Goal: Communication & Community: Answer question/provide support

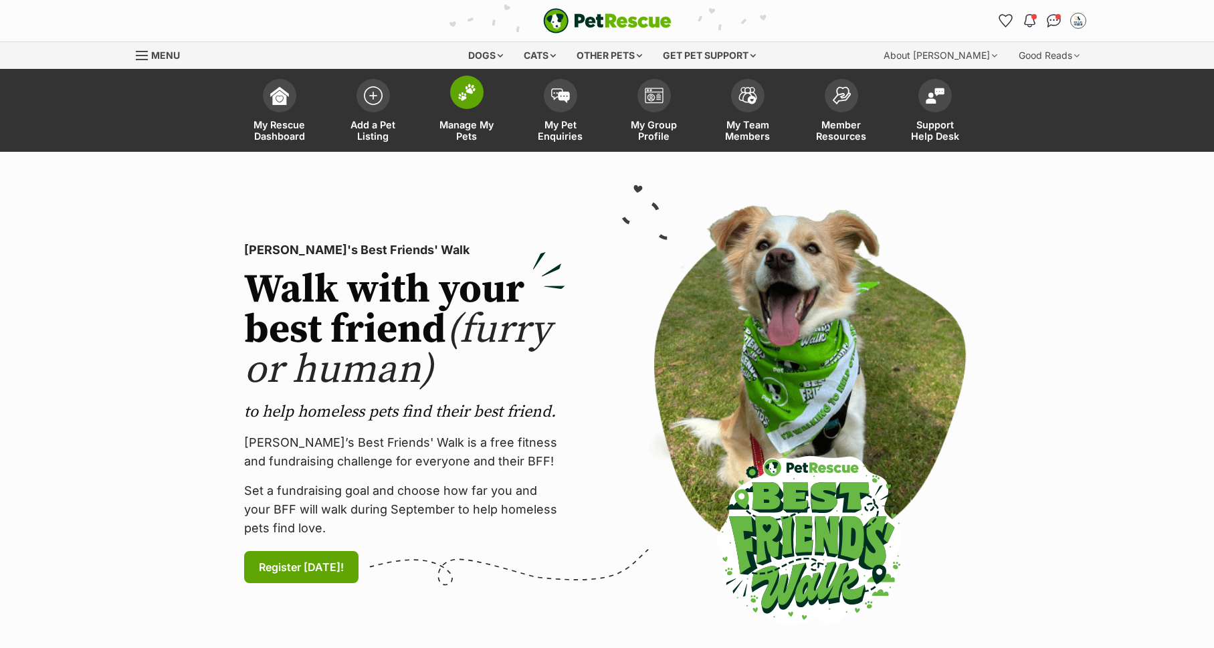
click at [460, 113] on link "Manage My Pets" at bounding box center [467, 112] width 94 height 80
click at [460, 100] on img at bounding box center [467, 92] width 19 height 17
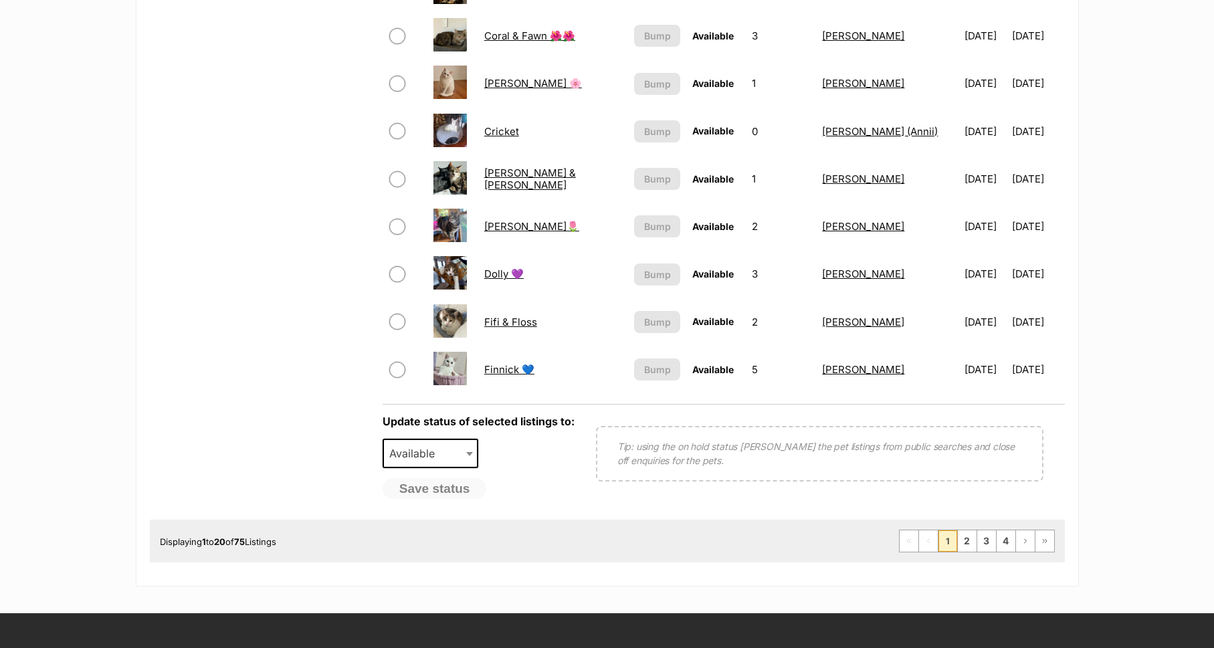
scroll to position [922, 0]
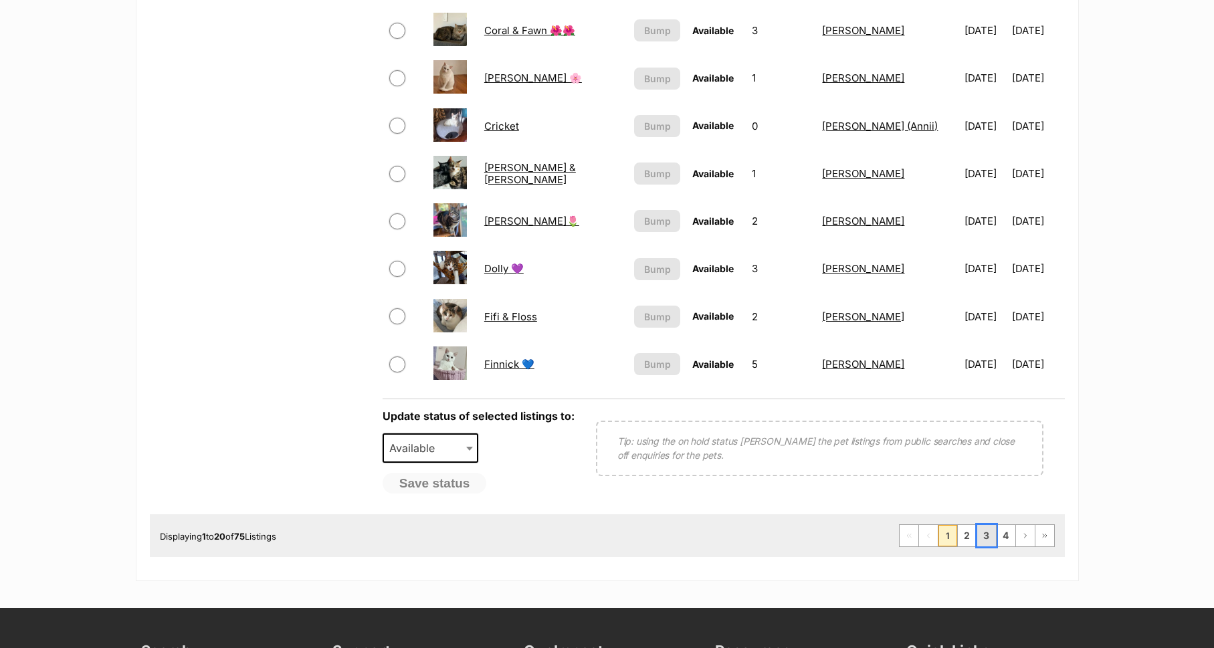
click at [986, 530] on link "3" at bounding box center [986, 535] width 19 height 21
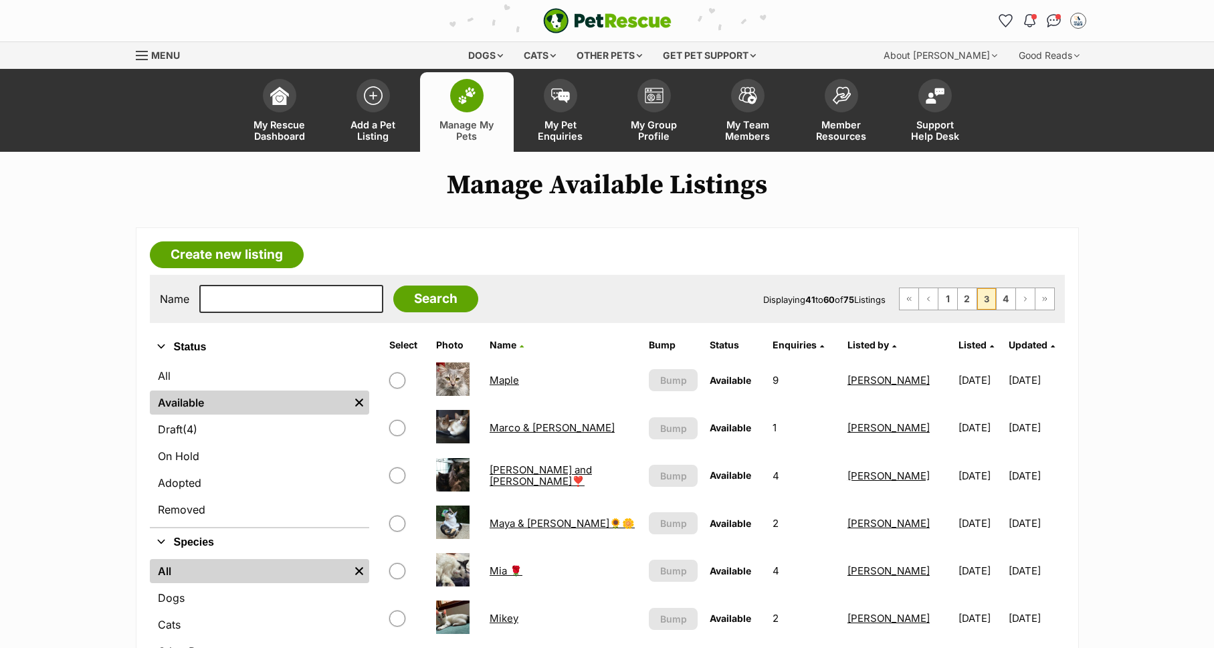
click at [494, 383] on link "Maple" at bounding box center [504, 380] width 29 height 13
click at [164, 449] on link "On Hold" at bounding box center [259, 456] width 219 height 24
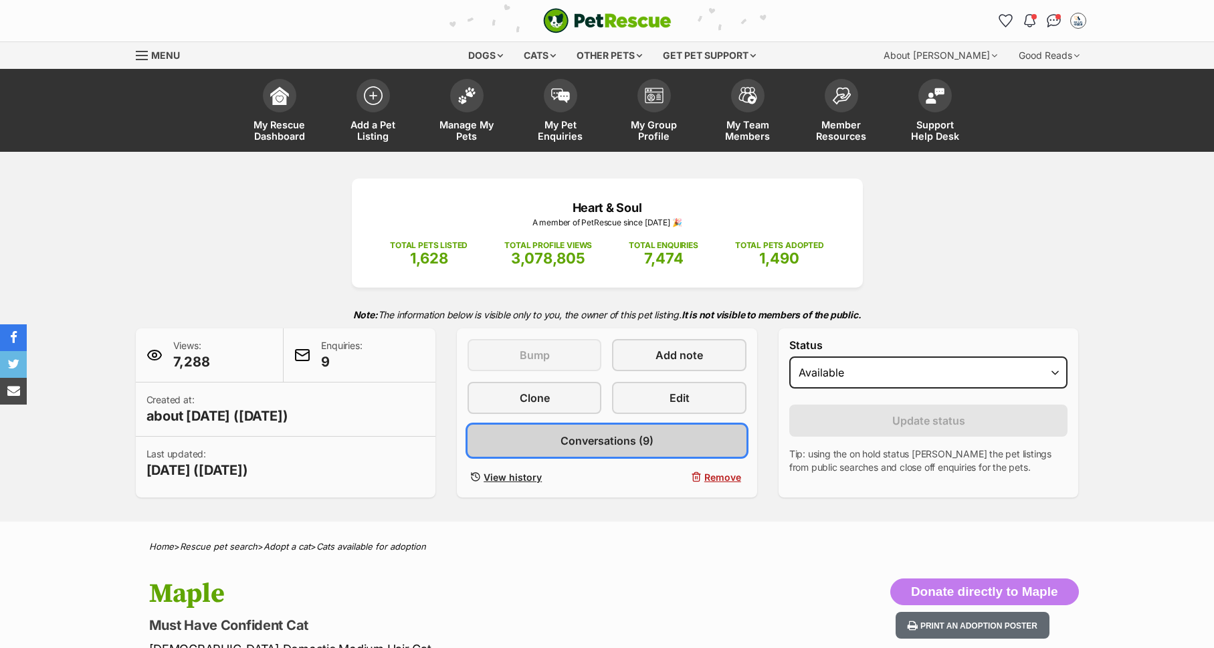
click at [587, 451] on link "Conversations (9)" at bounding box center [607, 441] width 279 height 32
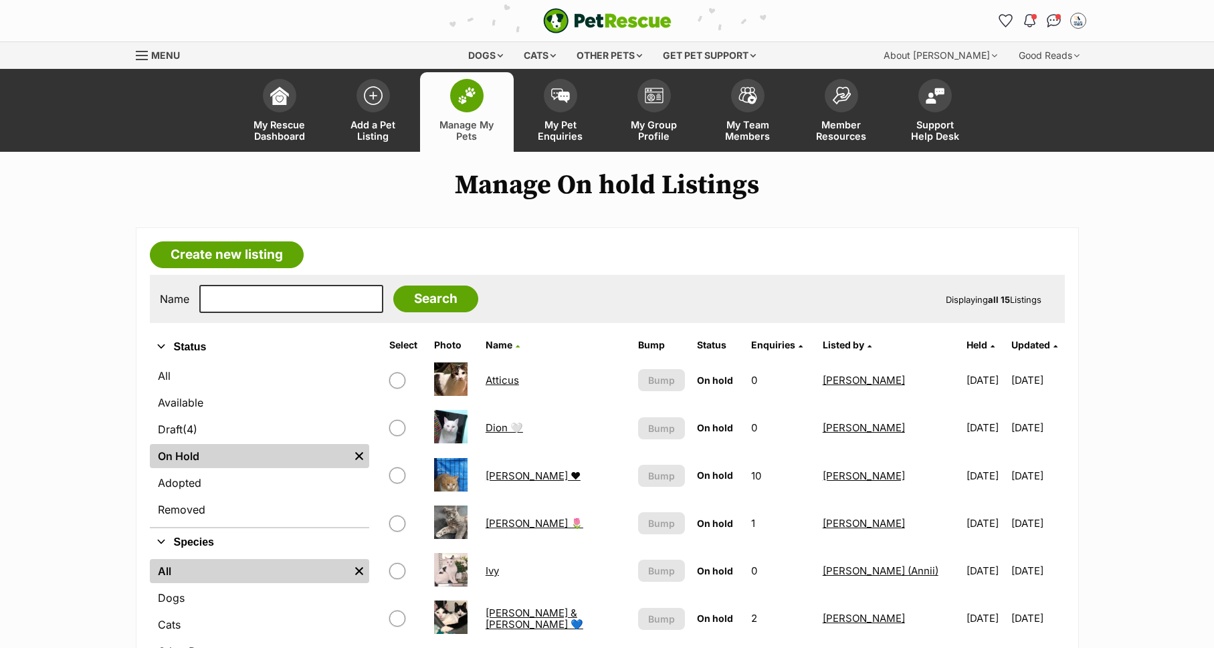
click at [502, 613] on link "[PERSON_NAME] & [PERSON_NAME] 💙" at bounding box center [535, 619] width 98 height 24
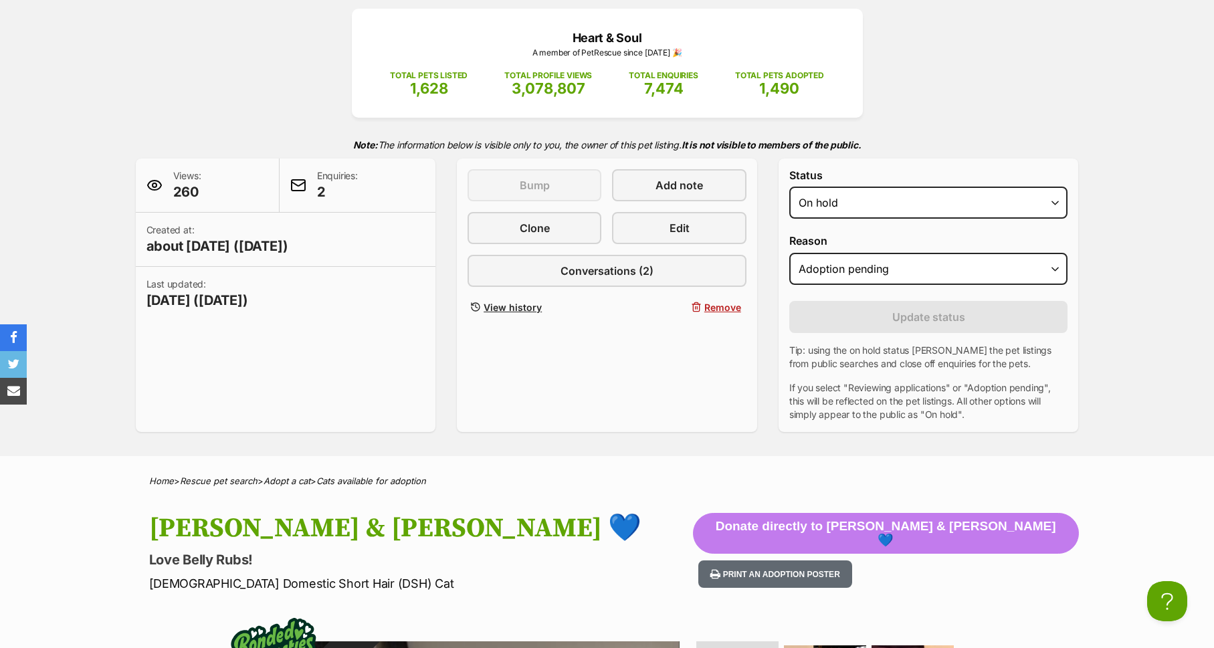
scroll to position [155, 0]
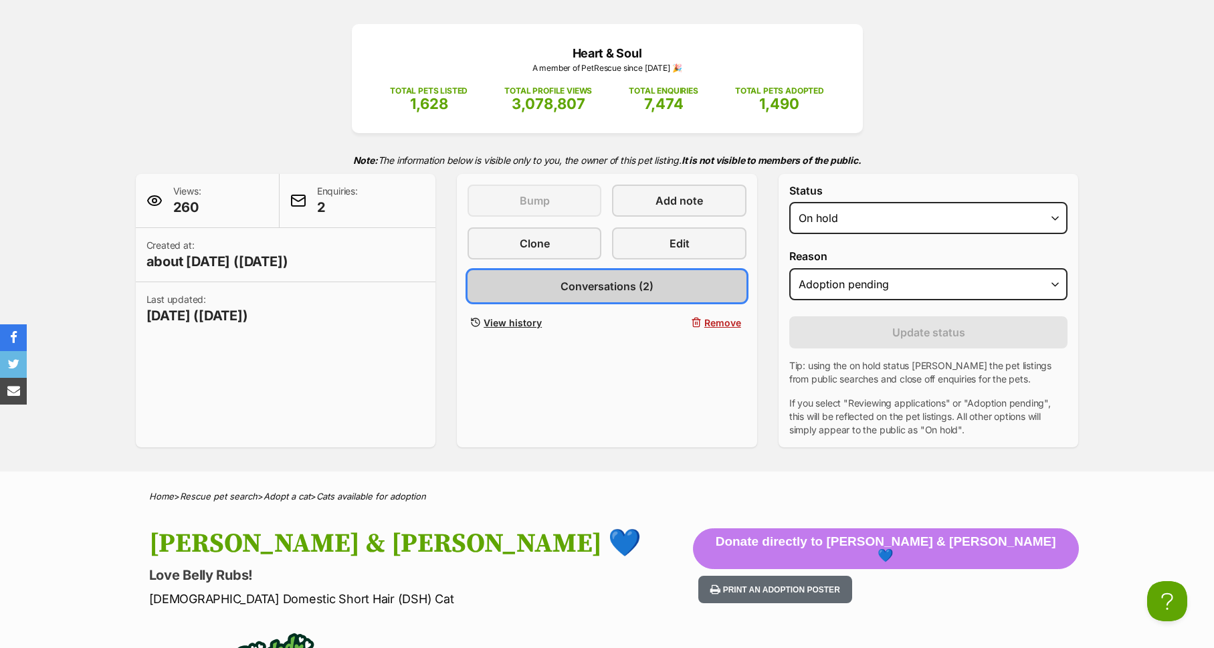
click at [605, 282] on span "Conversations (2)" at bounding box center [607, 286] width 93 height 16
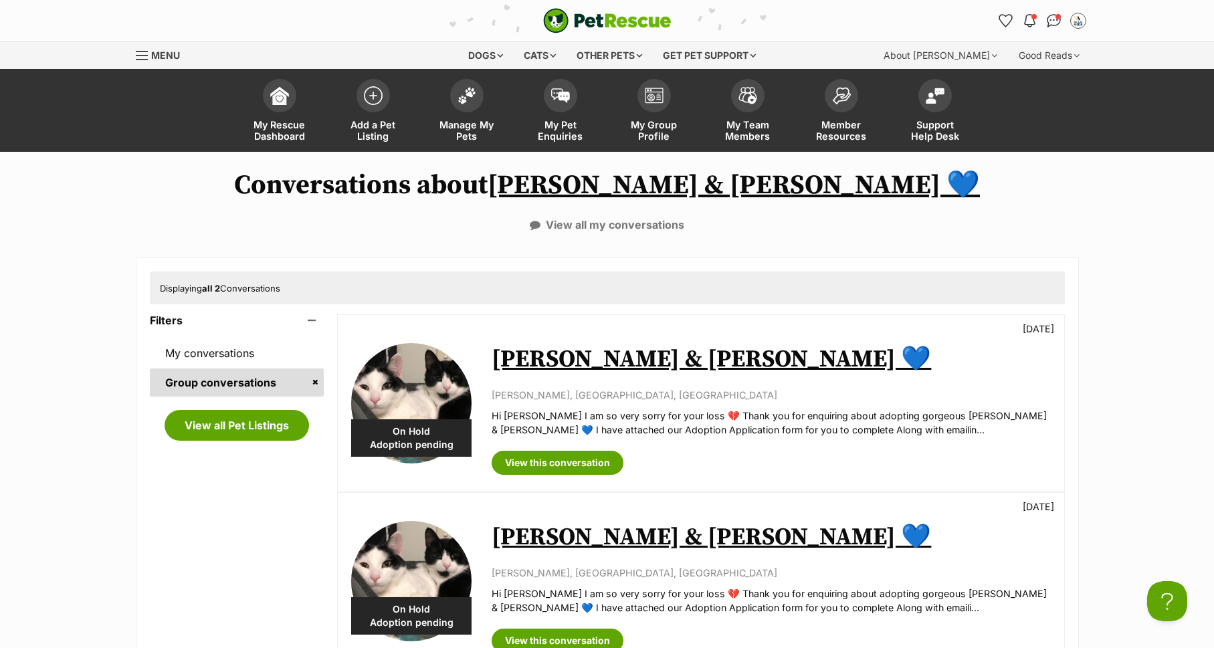
click at [550, 351] on link "[PERSON_NAME] & [PERSON_NAME] 💙" at bounding box center [712, 360] width 440 height 30
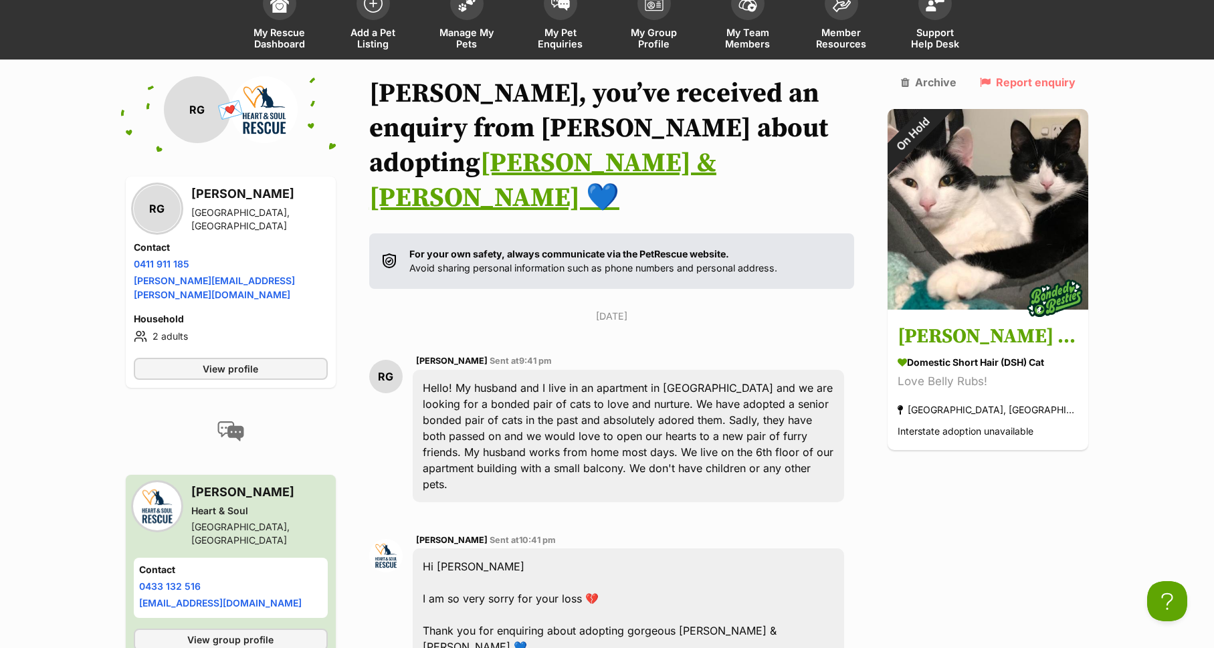
scroll to position [54, 0]
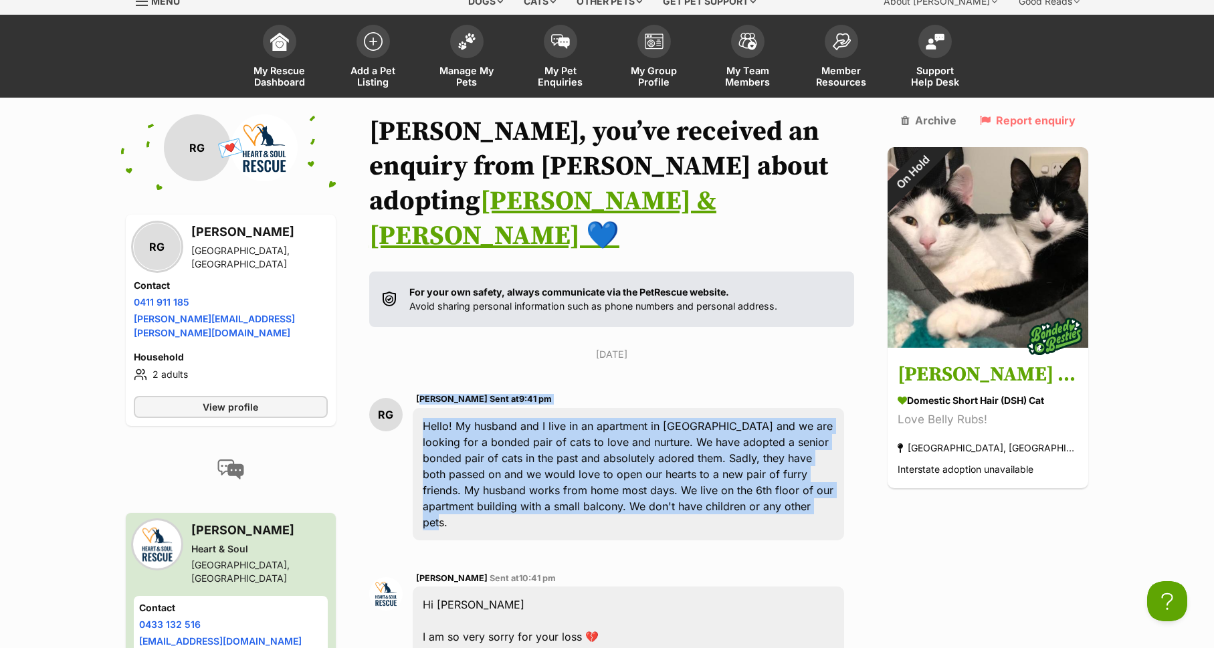
drag, startPoint x: 425, startPoint y: 328, endPoint x: 718, endPoint y: 444, distance: 315.7
click at [718, 444] on div "[PERSON_NAME] Sent at 9:41 pm Hello! My husband and I live in an apartment in […" at bounding box center [629, 465] width 432 height 149
copy div "[PERSON_NAME] Sent at 9:41 pm Hello! My husband and I live in an apartment in […"
